Goal: Information Seeking & Learning: Learn about a topic

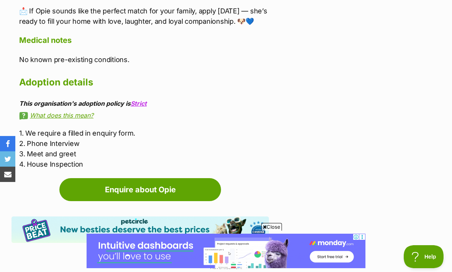
scroll to position [1275, 0]
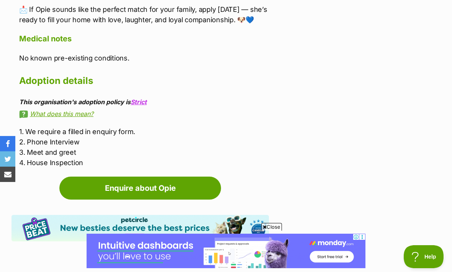
click at [145, 176] on link "Enquire about Opie" at bounding box center [140, 187] width 162 height 23
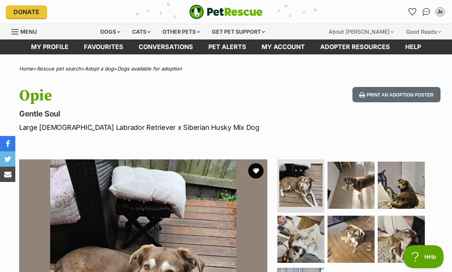
scroll to position [0, 0]
click at [158, 69] on link "Dogs available for adoption" at bounding box center [149, 68] width 65 height 6
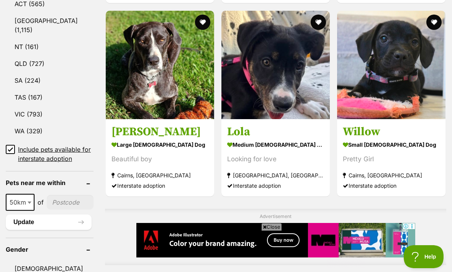
click at [36, 106] on link "VIC (793)" at bounding box center [50, 114] width 88 height 16
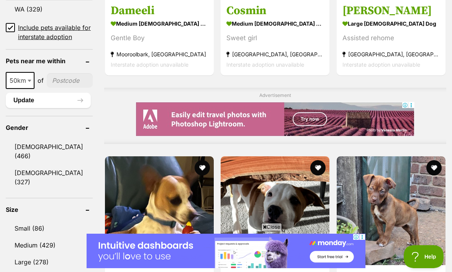
click at [42, 165] on link "Female (327)" at bounding box center [49, 177] width 87 height 25
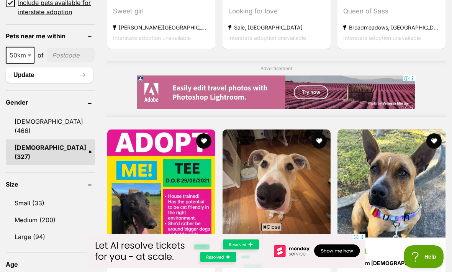
click at [39, 230] on link "Large (94)" at bounding box center [50, 237] width 89 height 16
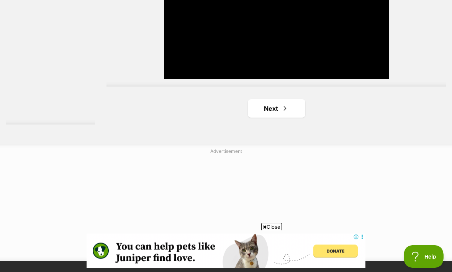
scroll to position [1842, 0]
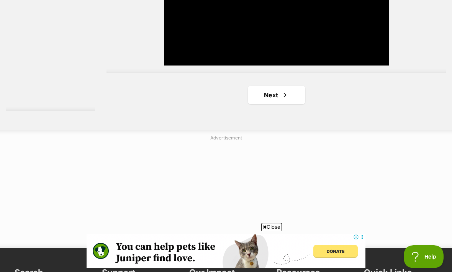
click at [281, 100] on span "Next page" at bounding box center [285, 94] width 8 height 9
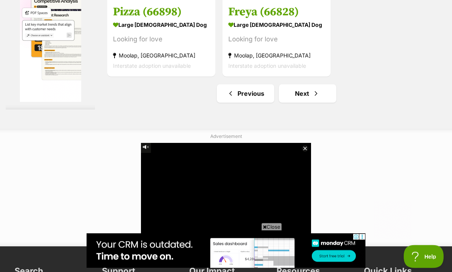
scroll to position [1853, 0]
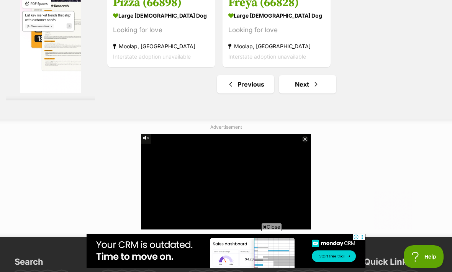
click at [297, 93] on link "Next" at bounding box center [307, 84] width 57 height 18
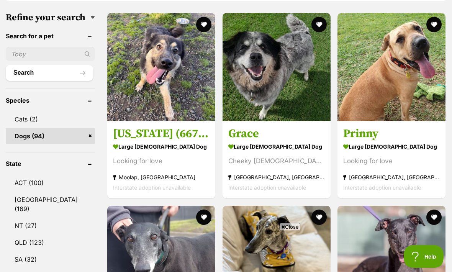
scroll to position [256, 0]
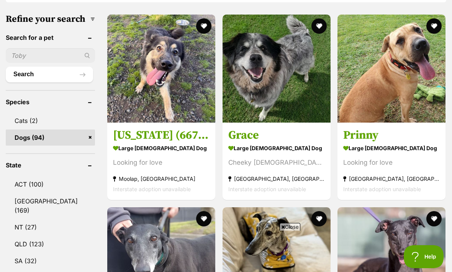
click at [253, 152] on strong "large [DEMOGRAPHIC_DATA] Dog" at bounding box center [276, 147] width 96 height 11
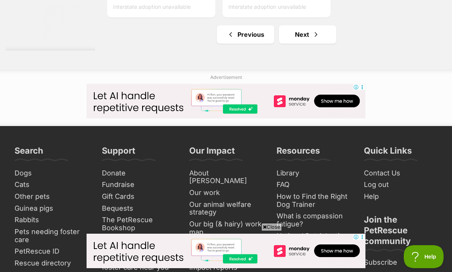
scroll to position [1920, 0]
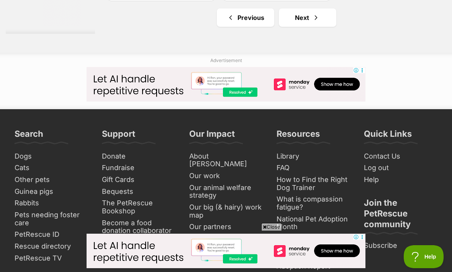
click at [295, 27] on link "Next" at bounding box center [307, 17] width 57 height 18
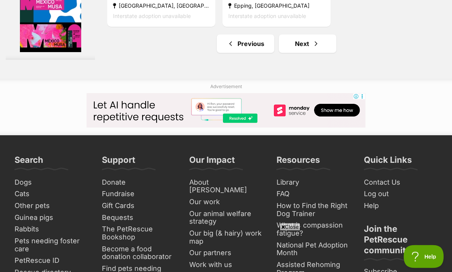
scroll to position [1802, 0]
click at [295, 53] on link "Next" at bounding box center [307, 43] width 57 height 18
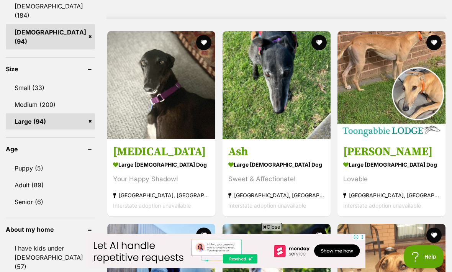
click at [51, 96] on link "Medium (200)" at bounding box center [50, 104] width 89 height 16
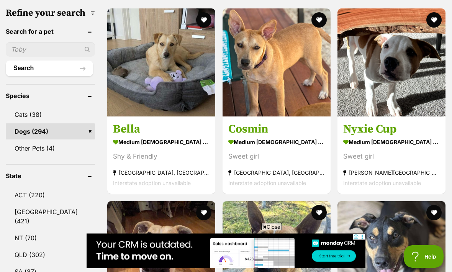
scroll to position [262, 0]
click at [130, 177] on strong "Elsternwick, VIC" at bounding box center [161, 172] width 96 height 10
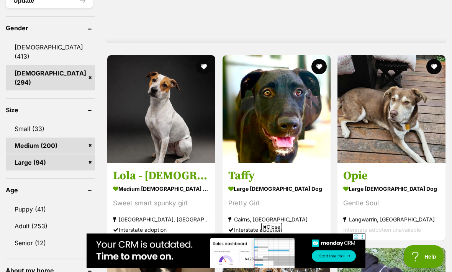
scroll to position [674, 0]
click at [63, 154] on link "Large (94)" at bounding box center [50, 162] width 89 height 16
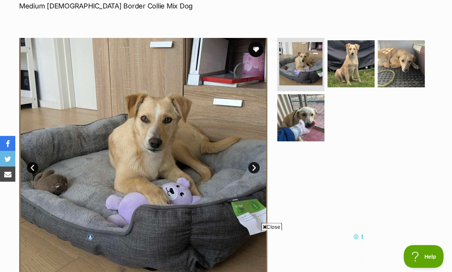
scroll to position [110, 0]
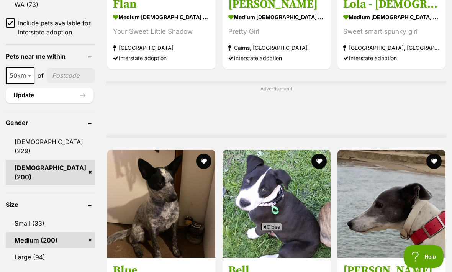
scroll to position [664, 0]
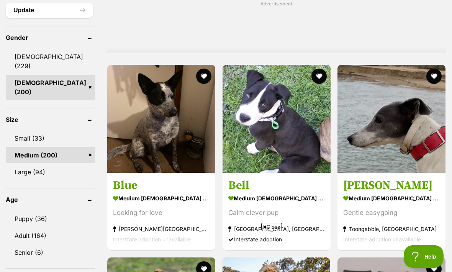
click at [37, 228] on link "Adult (164)" at bounding box center [50, 236] width 89 height 16
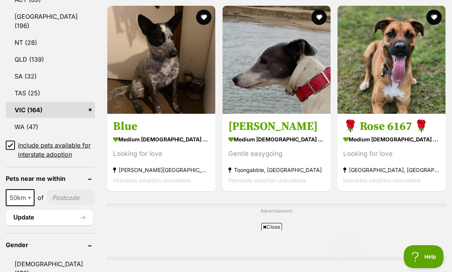
scroll to position [604, 0]
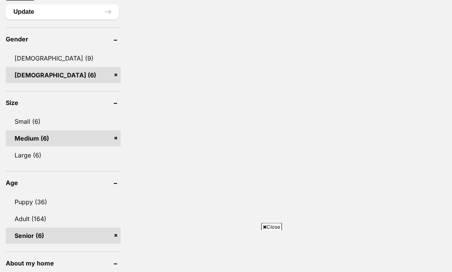
scroll to position [675, 0]
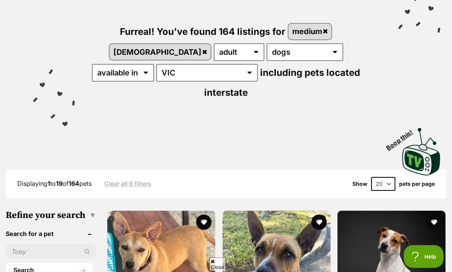
scroll to position [78, 0]
click at [214, 53] on select "any age puppy adult senior" at bounding box center [239, 52] width 51 height 18
select select "senior"
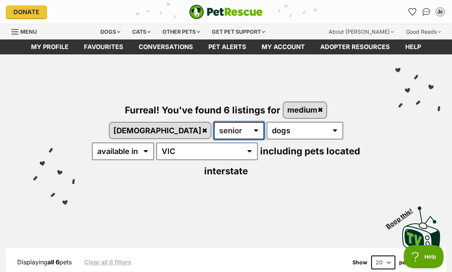
click at [214, 132] on select "any age puppy adult senior" at bounding box center [239, 131] width 51 height 18
select select "adult"
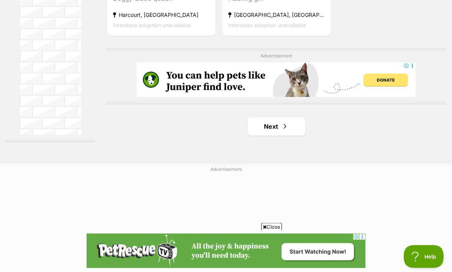
scroll to position [1738, 0]
click at [281, 131] on span "Next page" at bounding box center [285, 126] width 8 height 9
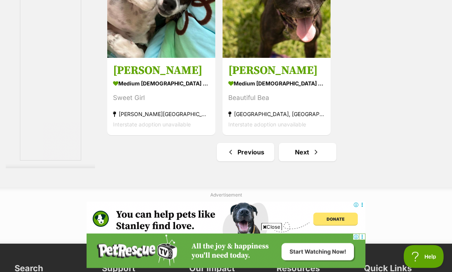
scroll to position [1712, 0]
click at [295, 161] on link "Next" at bounding box center [307, 152] width 57 height 18
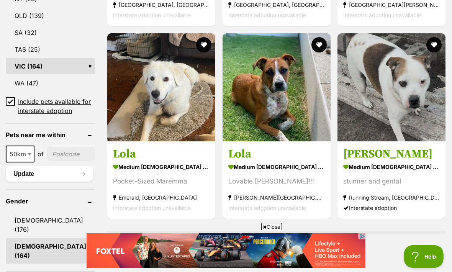
scroll to position [519, 0]
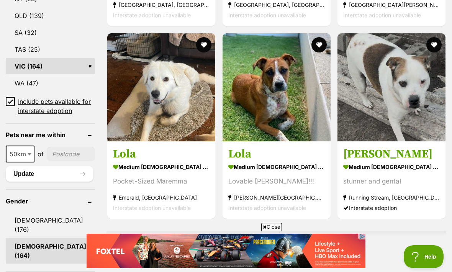
click at [137, 162] on strong "medium [DEMOGRAPHIC_DATA] Dog" at bounding box center [161, 167] width 96 height 11
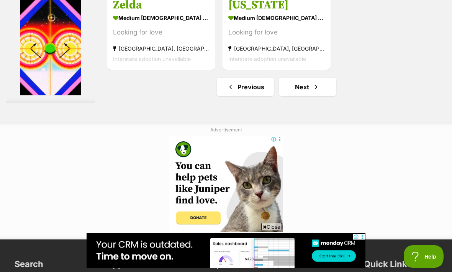
scroll to position [1866, 0]
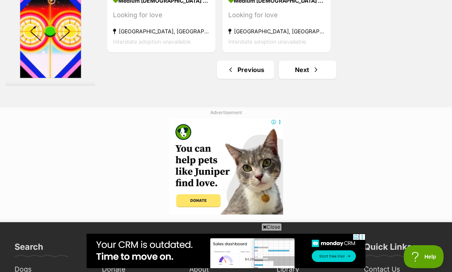
click at [298, 79] on link "Next" at bounding box center [307, 69] width 57 height 18
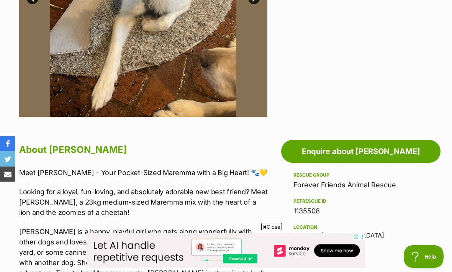
scroll to position [286, 0]
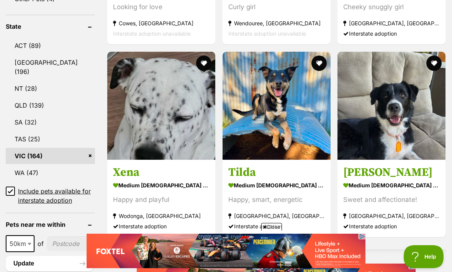
click at [365, 180] on strong "medium [DEMOGRAPHIC_DATA] Dog" at bounding box center [391, 185] width 96 height 11
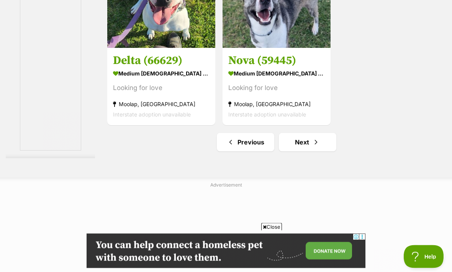
scroll to position [1822, 0]
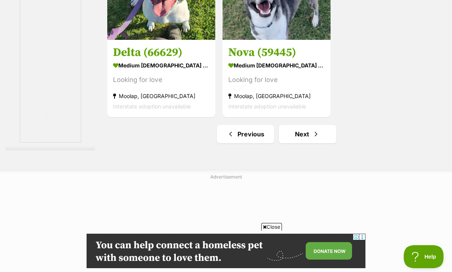
click at [294, 143] on link "Next" at bounding box center [307, 134] width 57 height 18
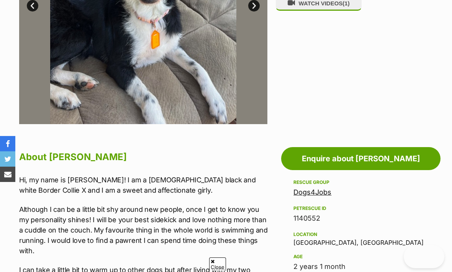
scroll to position [274, 0]
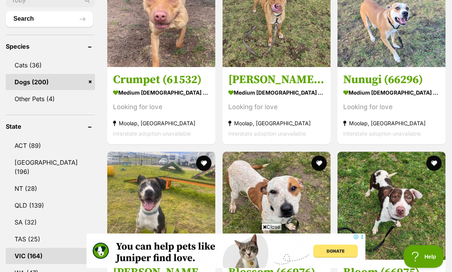
scroll to position [893, 0]
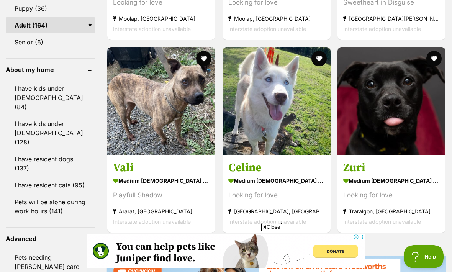
click at [265, 186] on strong "medium [DEMOGRAPHIC_DATA] Dog" at bounding box center [276, 180] width 96 height 11
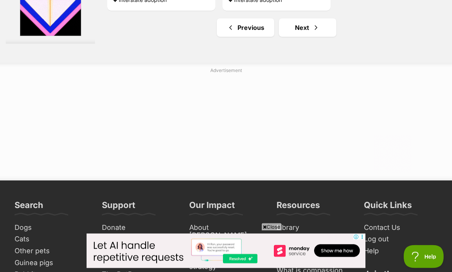
scroll to position [1927, 0]
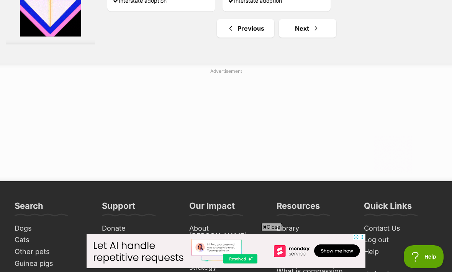
click at [297, 38] on link "Next" at bounding box center [307, 28] width 57 height 18
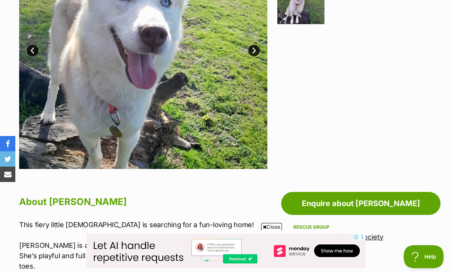
scroll to position [233, 0]
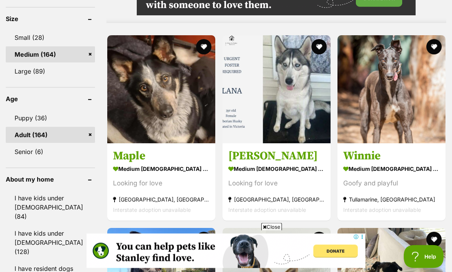
scroll to position [784, 0]
click at [135, 171] on strong "medium [DEMOGRAPHIC_DATA] Dog" at bounding box center [161, 168] width 96 height 11
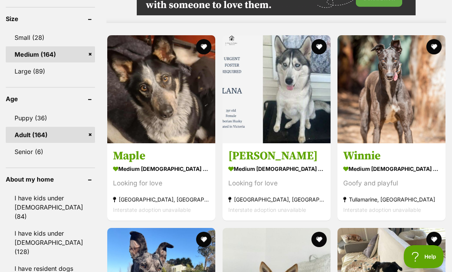
scroll to position [809, 0]
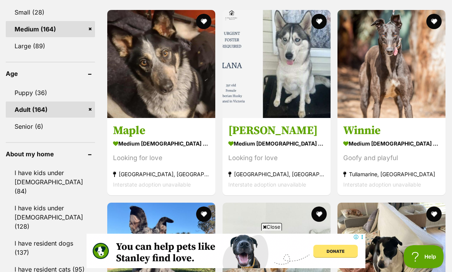
click at [264, 142] on strong "medium [DEMOGRAPHIC_DATA] Dog" at bounding box center [276, 143] width 96 height 11
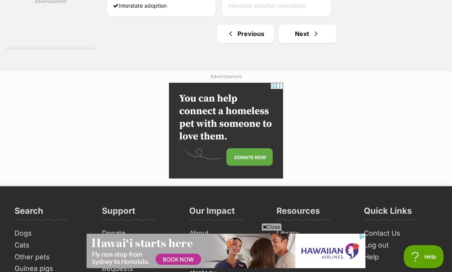
scroll to position [1901, 0]
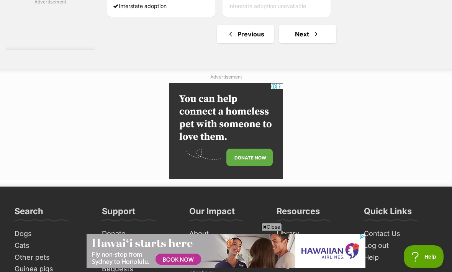
click at [293, 43] on link "Next" at bounding box center [307, 34] width 57 height 18
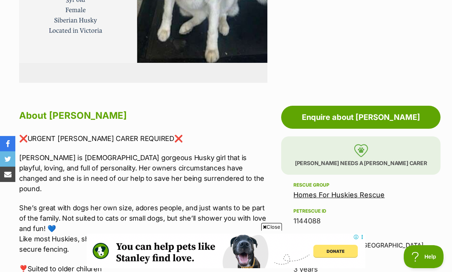
scroll to position [318, 0]
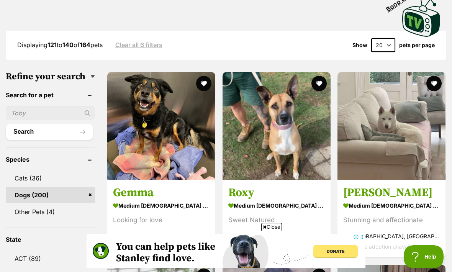
click at [366, 200] on strong "medium [DEMOGRAPHIC_DATA] Dog" at bounding box center [391, 205] width 96 height 11
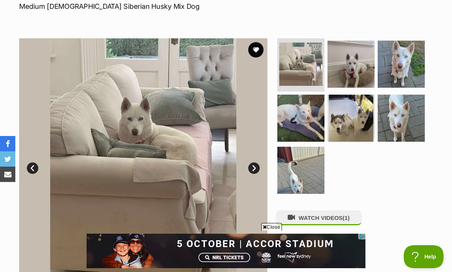
scroll to position [118, 0]
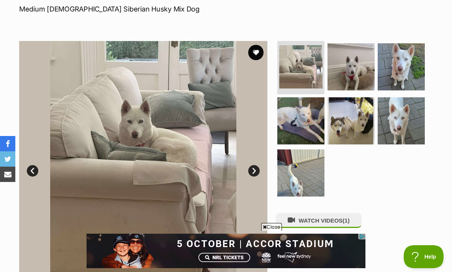
click at [326, 219] on button "WATCH VIDEOS (1)" at bounding box center [319, 220] width 86 height 15
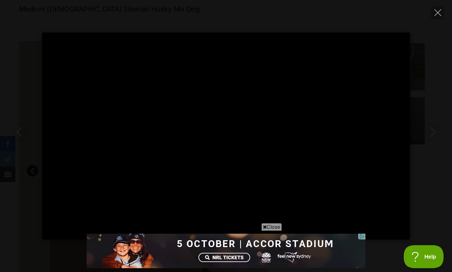
type input "100"
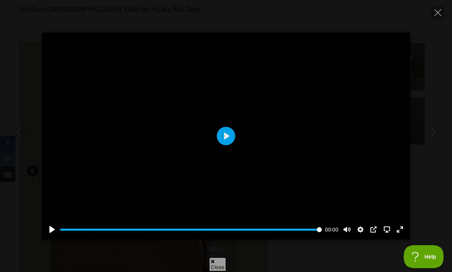
click at [275, 239] on div "Pause Play % buffered 00:00 00:00 Unmute Mute Disable captions Enable captions …" at bounding box center [225, 224] width 367 height 29
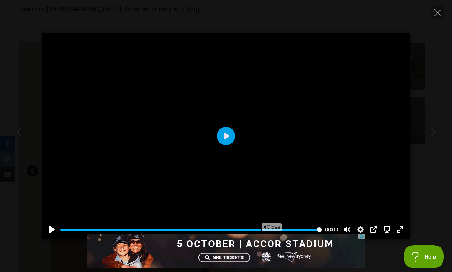
scroll to position [0, 0]
click at [440, 10] on icon "Close" at bounding box center [437, 12] width 7 height 7
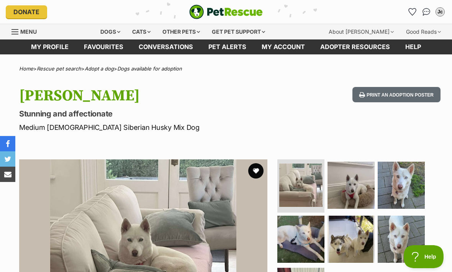
click at [413, 15] on icon "Favourites" at bounding box center [411, 11] width 7 height 7
click at [259, 173] on button "favourite" at bounding box center [255, 170] width 15 height 15
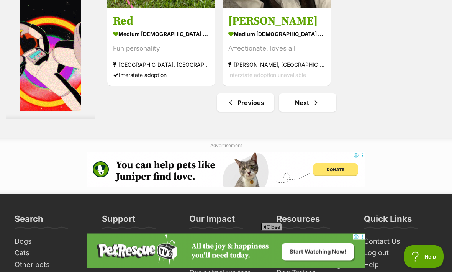
scroll to position [1770, 0]
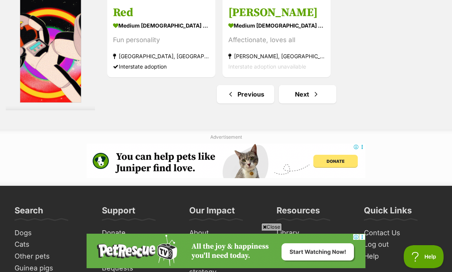
click at [299, 103] on link "Next" at bounding box center [307, 94] width 57 height 18
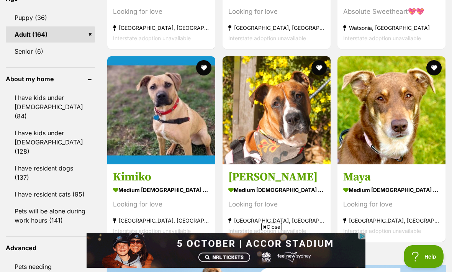
scroll to position [884, 0]
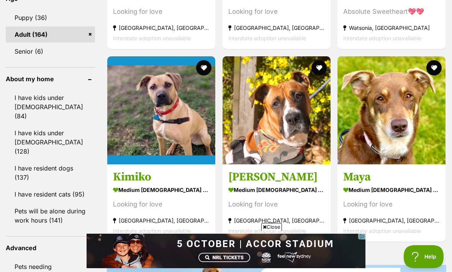
click at [419, 144] on img at bounding box center [391, 110] width 108 height 108
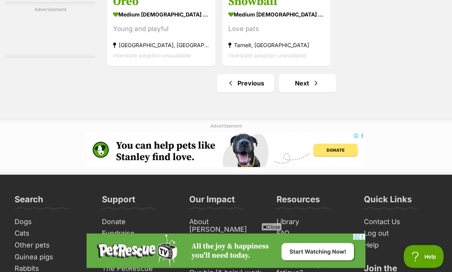
scroll to position [1781, 0]
click at [293, 92] on link "Next" at bounding box center [307, 83] width 57 height 18
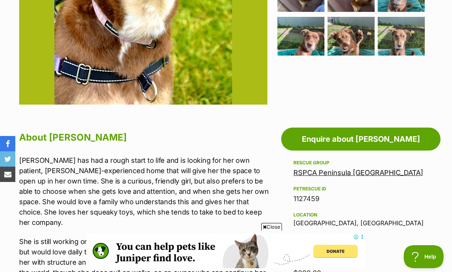
scroll to position [299, 0]
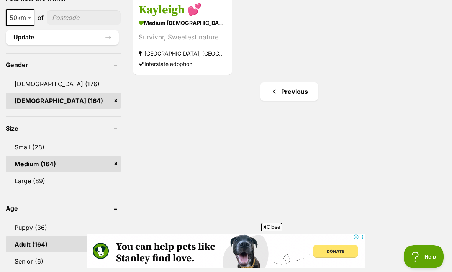
click at [42, 253] on link "Senior (6)" at bounding box center [63, 261] width 115 height 16
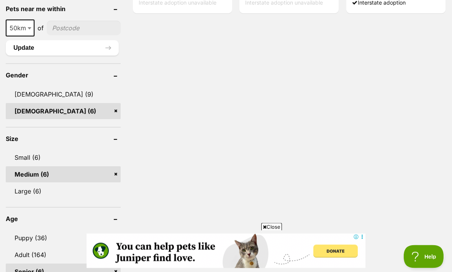
scroll to position [636, 0]
click at [75, 183] on link "Large (6)" at bounding box center [63, 191] width 115 height 16
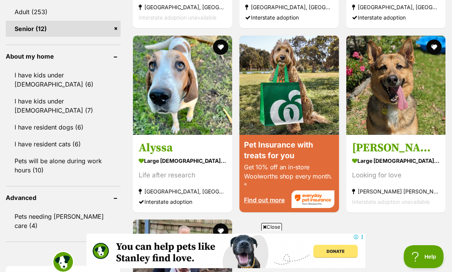
scroll to position [878, 0]
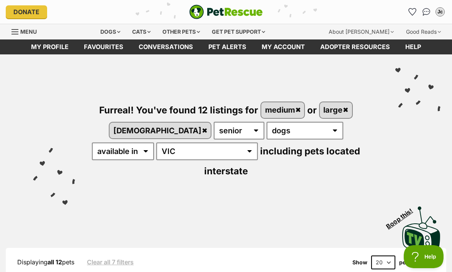
click at [409, 14] on icon "Favourites" at bounding box center [412, 12] width 8 height 8
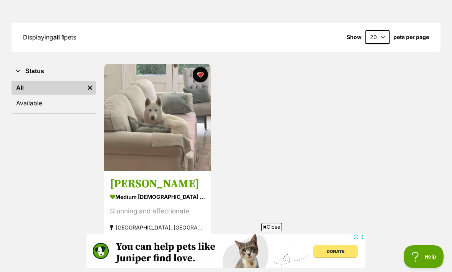
click at [173, 133] on img at bounding box center [157, 117] width 107 height 107
